Goal: Book appointment/travel/reservation

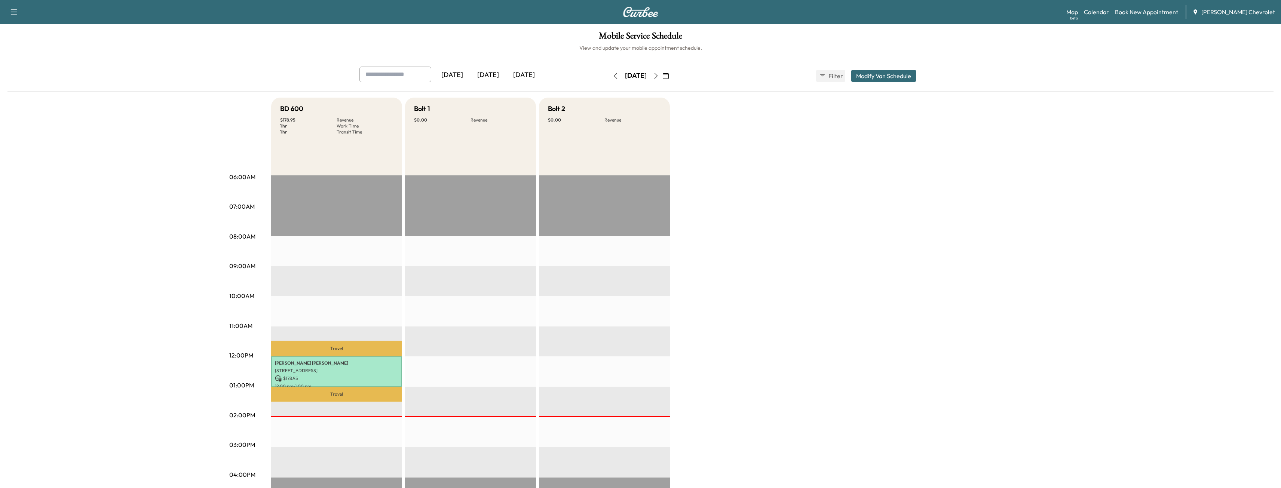
click at [659, 76] on icon "button" at bounding box center [656, 76] width 6 height 6
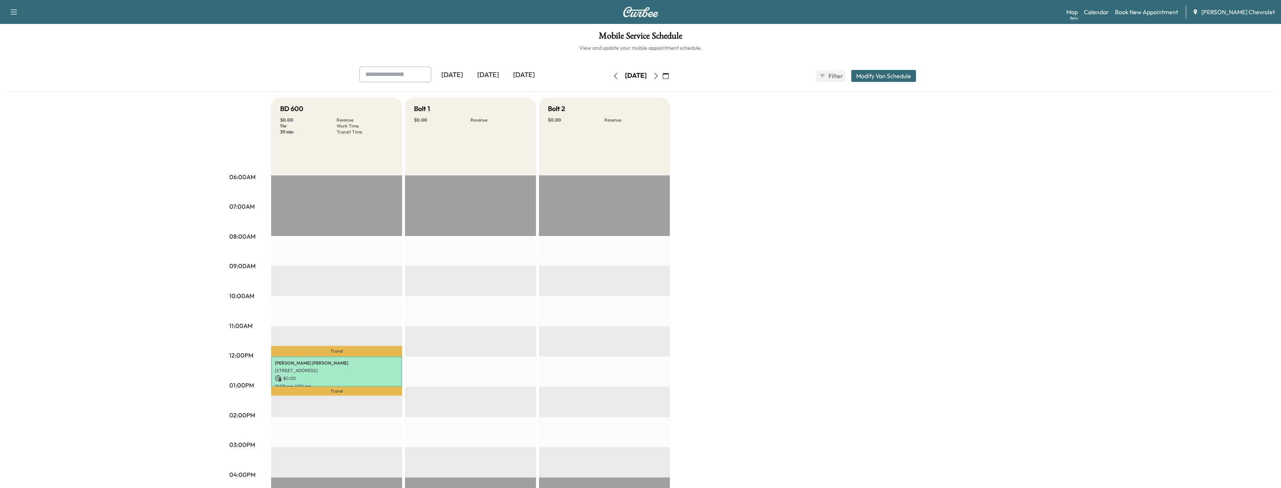
click at [141, 151] on div "[DATE] [DATE] [DATE] [DATE] August 2025 S M T W T F S 27 28 29 30 31 1 2 3 4 5 …" at bounding box center [640, 363] width 1266 height 592
click at [662, 79] on button "button" at bounding box center [656, 76] width 13 height 12
click at [614, 78] on icon "button" at bounding box center [615, 76] width 3 height 6
click at [627, 74] on div "[DATE]" at bounding box center [636, 75] width 22 height 9
click at [669, 76] on icon "button" at bounding box center [666, 76] width 6 height 6
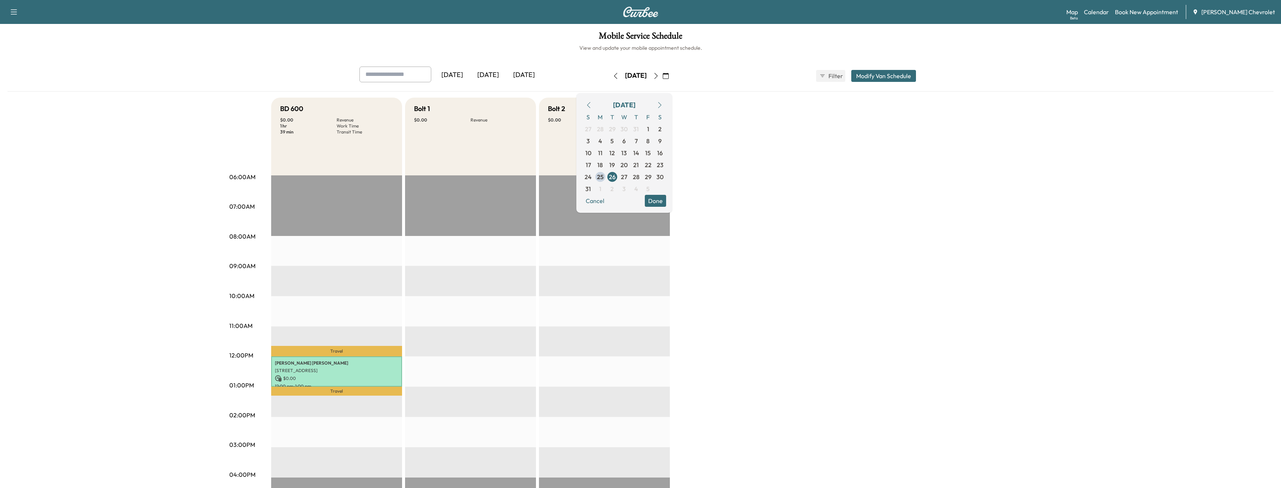
click at [745, 71] on div "[DATE] [DATE] [DATE] [DATE] August 2025 S M T W T F S 27 28 29 30 31 1 2 3 4 5 …" at bounding box center [640, 76] width 574 height 19
click at [659, 76] on icon "button" at bounding box center [656, 76] width 6 height 6
click at [613, 76] on icon "button" at bounding box center [616, 76] width 6 height 6
click at [627, 177] on span "27" at bounding box center [624, 176] width 6 height 9
